Goal: Navigation & Orientation: Find specific page/section

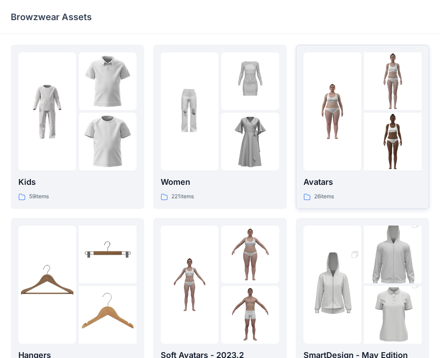
click at [319, 102] on img at bounding box center [332, 112] width 58 height 58
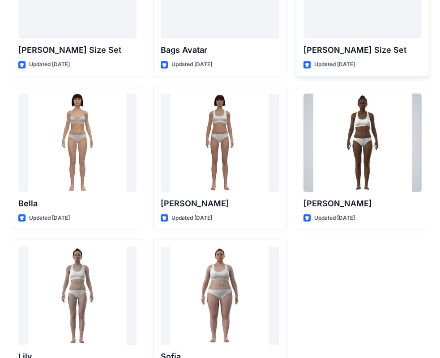
scroll to position [978, 0]
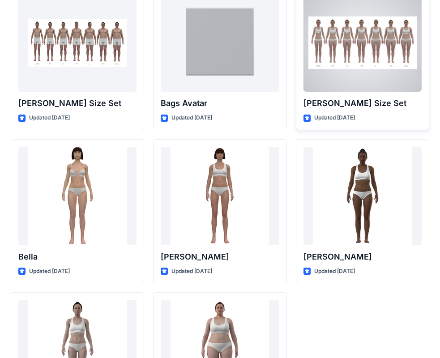
click at [360, 99] on p "[PERSON_NAME] Size Set" at bounding box center [362, 103] width 118 height 13
click at [361, 55] on div at bounding box center [362, 42] width 118 height 98
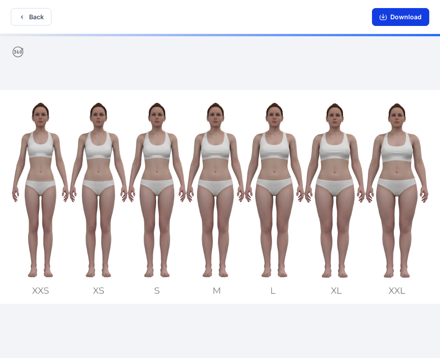
click at [386, 14] on icon "button" at bounding box center [382, 16] width 7 height 7
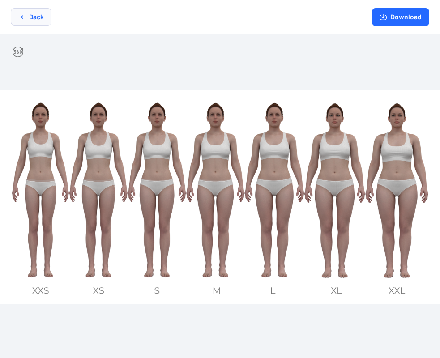
click at [38, 17] on button "Back" at bounding box center [31, 16] width 41 height 17
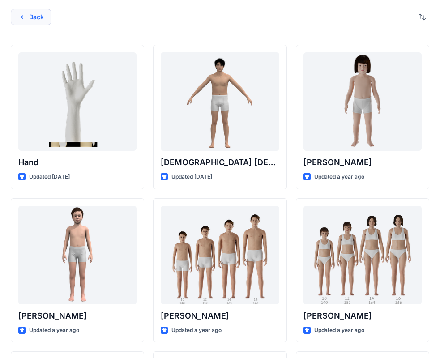
click at [37, 16] on button "Back" at bounding box center [31, 17] width 41 height 16
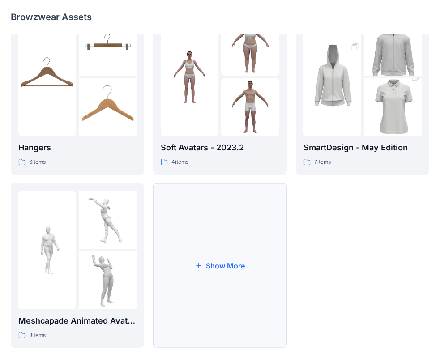
scroll to position [222, 0]
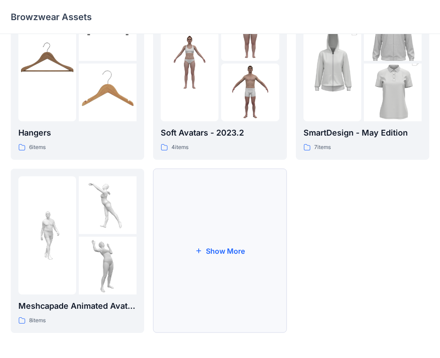
click at [263, 239] on button "Show More" at bounding box center [219, 251] width 133 height 164
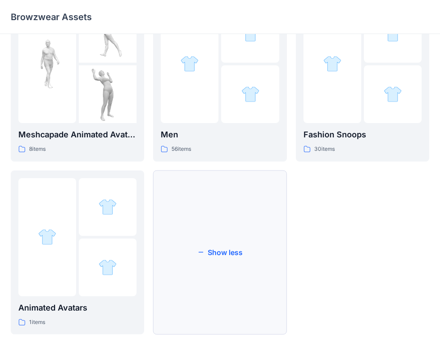
scroll to position [395, 0]
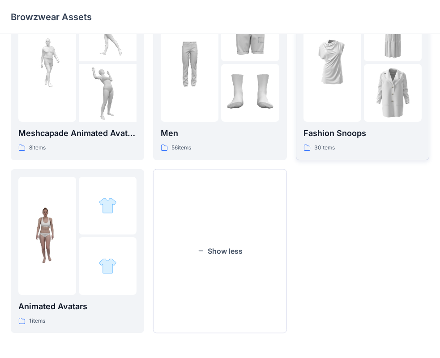
click at [342, 89] on img at bounding box center [332, 63] width 58 height 58
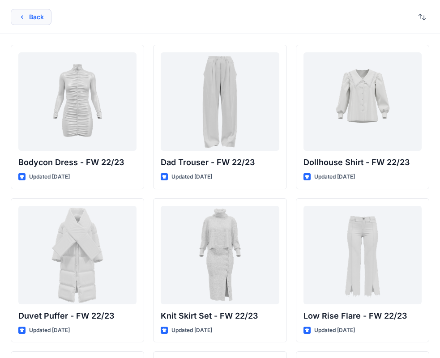
click at [39, 21] on button "Back" at bounding box center [31, 17] width 41 height 16
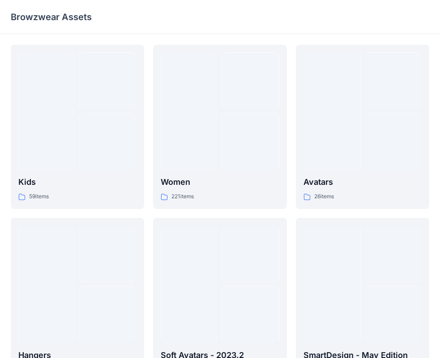
scroll to position [395, 0]
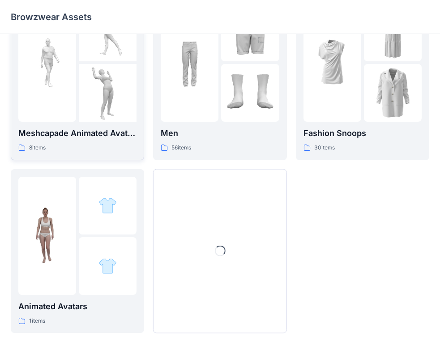
click at [96, 135] on p "Meshcapade Animated Avatars" at bounding box center [77, 133] width 118 height 13
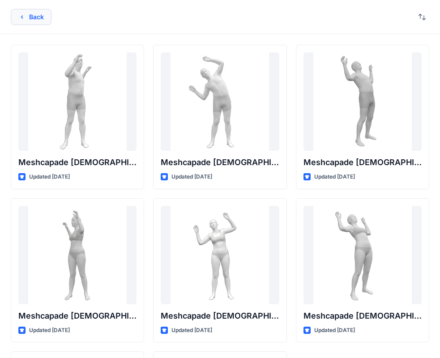
click at [43, 20] on button "Back" at bounding box center [31, 17] width 41 height 16
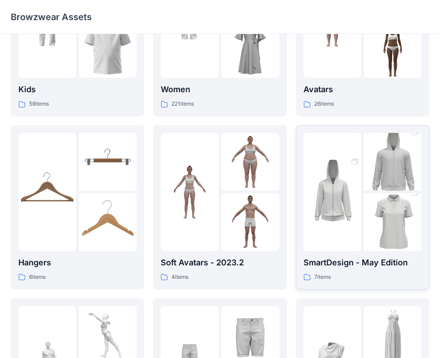
scroll to position [82, 0]
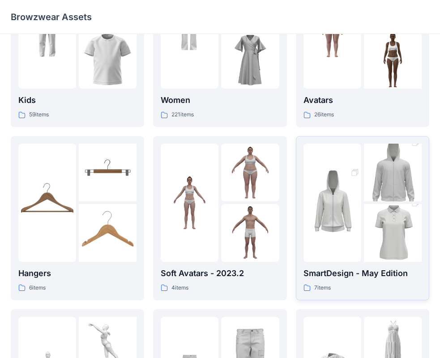
click at [339, 170] on img at bounding box center [332, 202] width 58 height 87
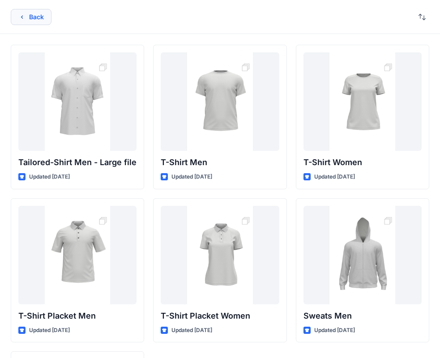
click at [39, 17] on button "Back" at bounding box center [31, 17] width 41 height 16
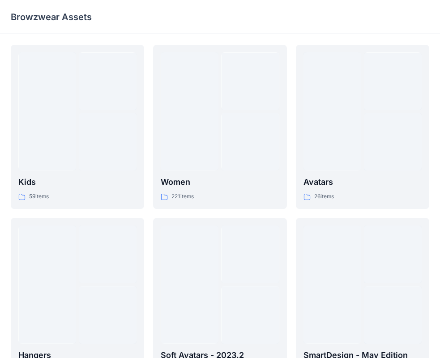
scroll to position [82, 0]
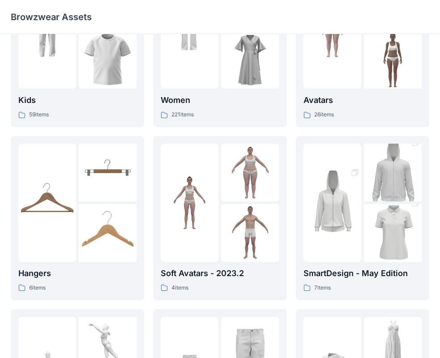
click at [292, 85] on div "Kids 59 items Hangers 6 items Meshcapade Animated Avatars 8 items Animated Avat…" at bounding box center [220, 304] width 418 height 683
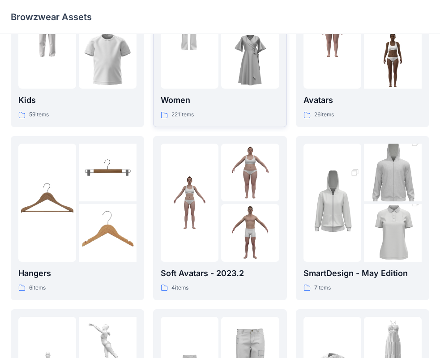
click at [255, 85] on img at bounding box center [250, 60] width 58 height 58
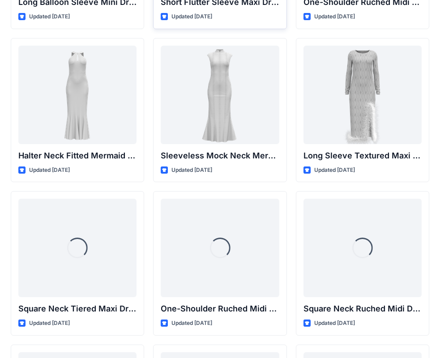
scroll to position [468, 0]
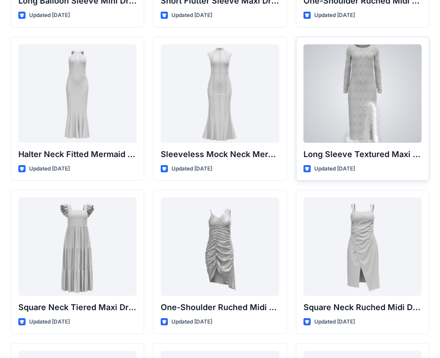
click at [384, 103] on div at bounding box center [362, 93] width 118 height 98
